Goal: Navigation & Orientation: Find specific page/section

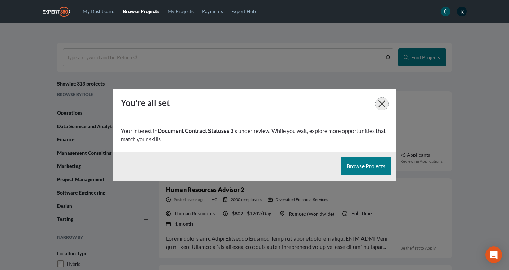
click at [382, 100] on icon "button" at bounding box center [381, 103] width 7 height 7
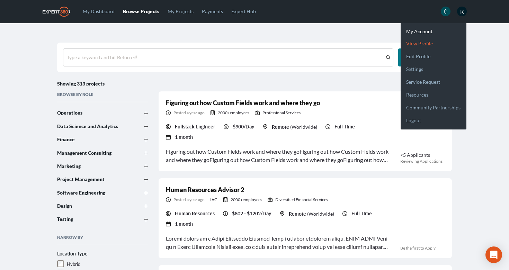
click at [424, 44] on link "View profile" at bounding box center [434, 40] width 66 height 13
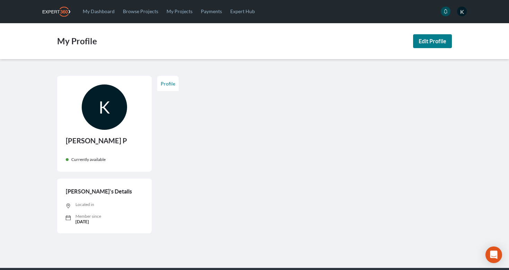
click at [238, 118] on div "Profile" at bounding box center [304, 158] width 300 height 164
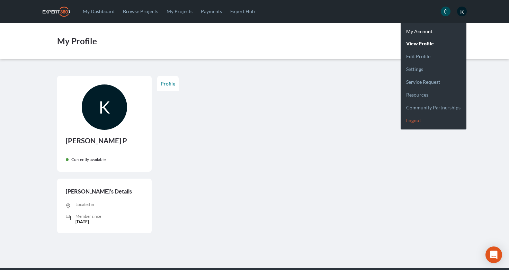
click at [419, 120] on link "Logout" at bounding box center [434, 117] width 66 height 13
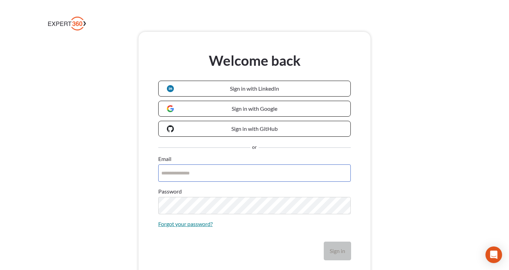
click at [186, 179] on input "Email" at bounding box center [254, 172] width 193 height 17
type input "**********"
